Goal: Transaction & Acquisition: Book appointment/travel/reservation

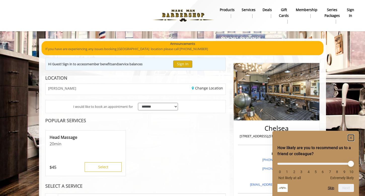
click at [352, 136] on icon "Hide survey" at bounding box center [350, 137] width 3 height 3
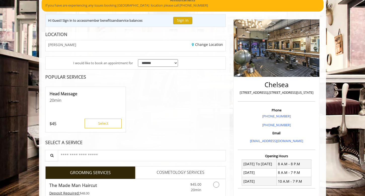
scroll to position [45, 0]
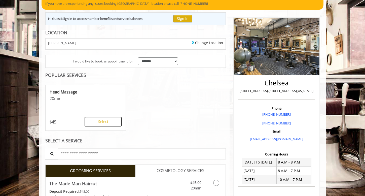
click at [110, 124] on button "Select" at bounding box center [103, 122] width 37 height 10
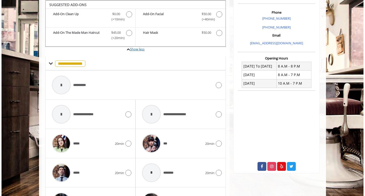
scroll to position [91, 0]
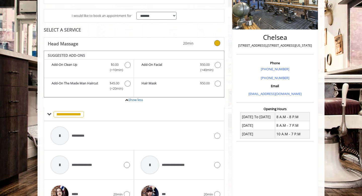
click at [219, 44] on icon at bounding box center [217, 43] width 6 height 6
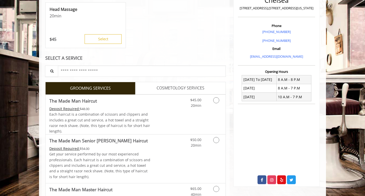
scroll to position [131, 0]
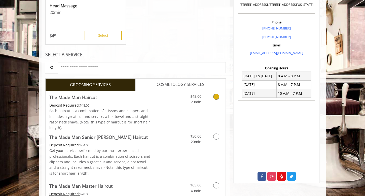
click at [216, 99] on icon "Grooming services" at bounding box center [216, 97] width 6 height 6
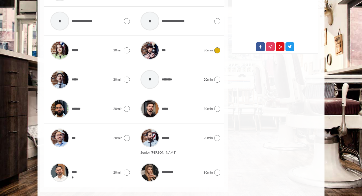
scroll to position [269, 0]
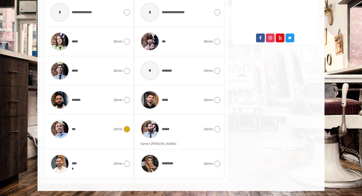
click at [124, 130] on div at bounding box center [126, 129] width 7 height 6
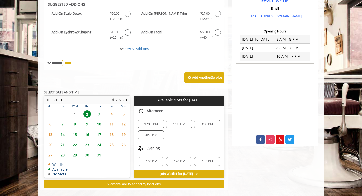
scroll to position [168, 0]
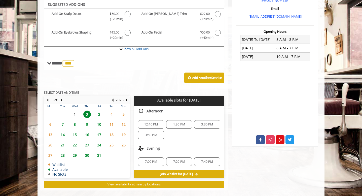
click at [100, 115] on span "3" at bounding box center [99, 113] width 8 height 7
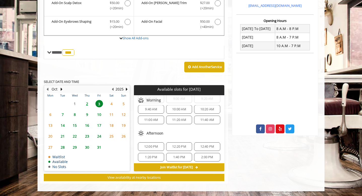
scroll to position [28, 0]
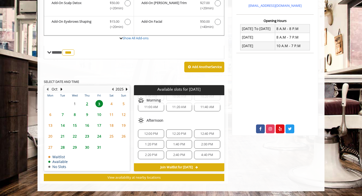
click at [208, 154] on span "4:40 PM" at bounding box center [207, 155] width 12 height 4
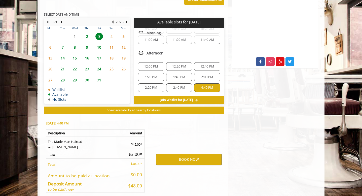
scroll to position [270, 0]
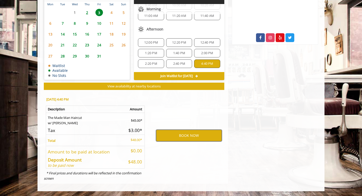
click at [189, 137] on button "BOOK NOW" at bounding box center [189, 136] width 66 height 12
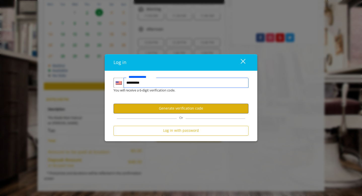
type input "**********"
click at [185, 108] on button "Generate verification code" at bounding box center [180, 108] width 135 height 10
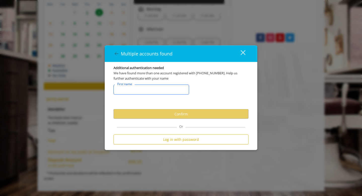
click at [165, 87] on input "FirstNameText" at bounding box center [150, 90] width 75 height 10
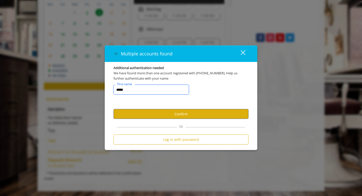
type input "****"
click at [165, 111] on button "Confirm" at bounding box center [180, 114] width 135 height 10
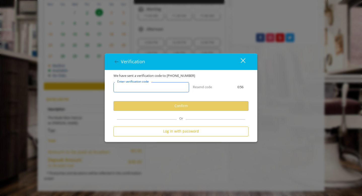
click at [157, 92] on input "Enter verification code" at bounding box center [150, 87] width 75 height 10
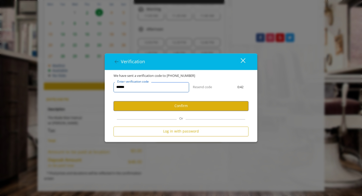
type input "******"
click at [182, 105] on button "Confirm" at bounding box center [180, 106] width 135 height 10
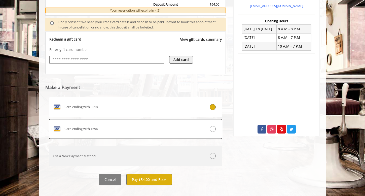
scroll to position [185, 0]
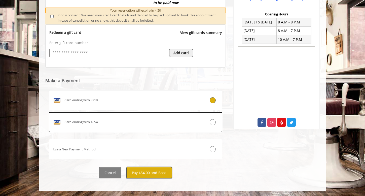
click at [154, 172] on button "Pay $54.00 and Book" at bounding box center [149, 172] width 46 height 11
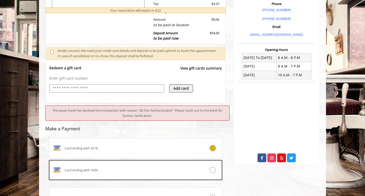
scroll to position [149, 0]
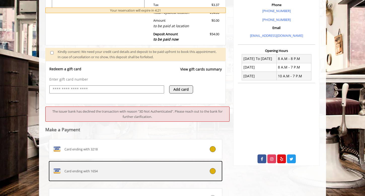
click at [212, 172] on icon at bounding box center [213, 171] width 6 height 6
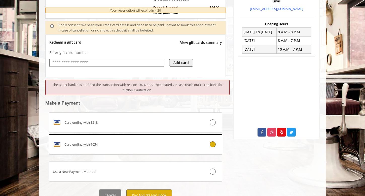
scroll to position [198, 0]
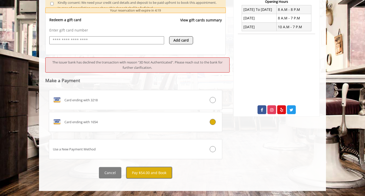
click at [162, 173] on button "Pay $54.00 and Book" at bounding box center [149, 172] width 46 height 11
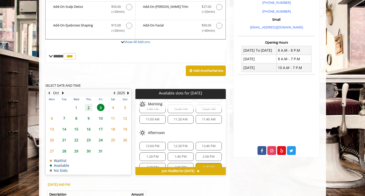
scroll to position [28, 0]
